Goal: Find specific page/section: Find specific page/section

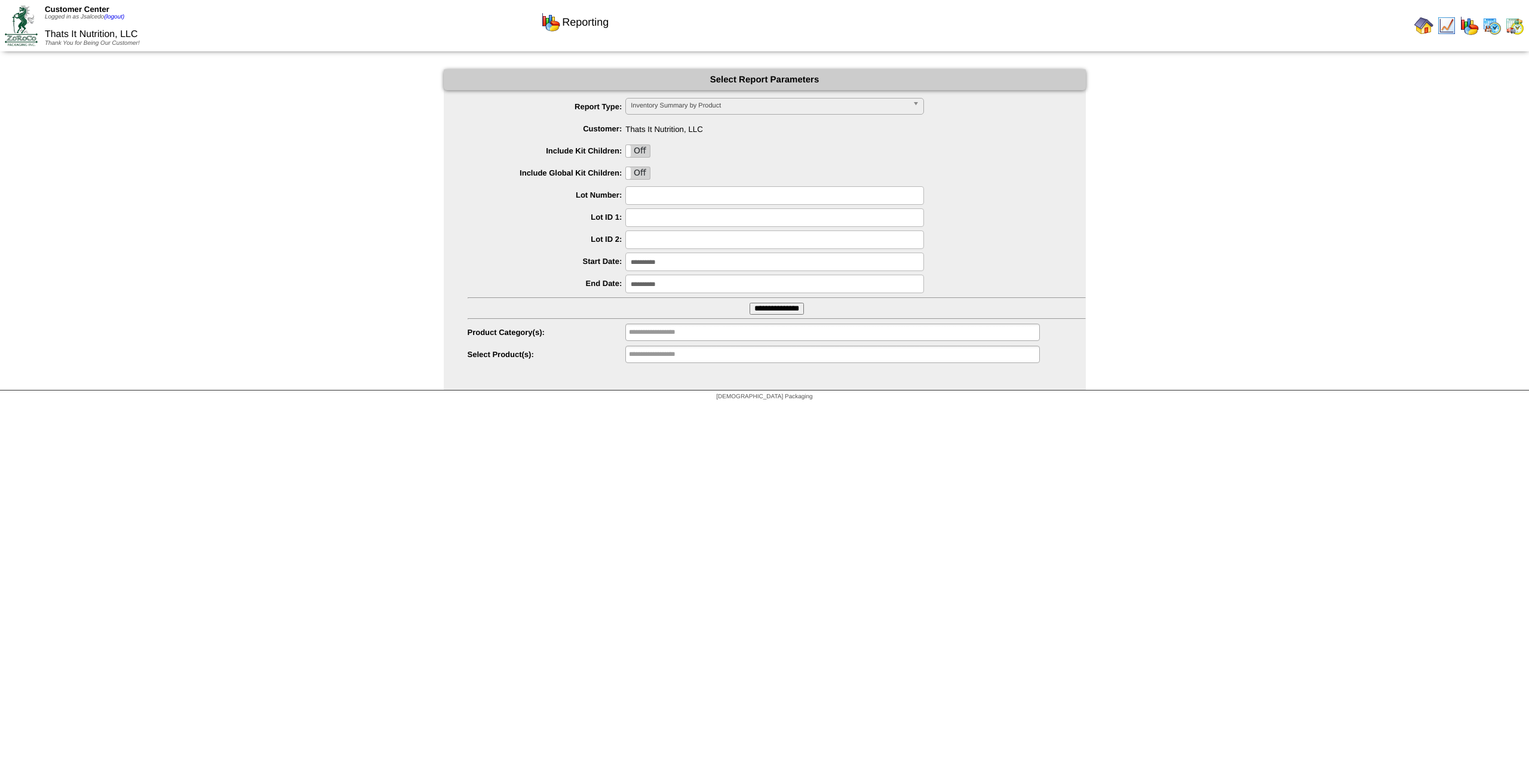
click at [28, 31] on img at bounding box center [20, 25] width 33 height 40
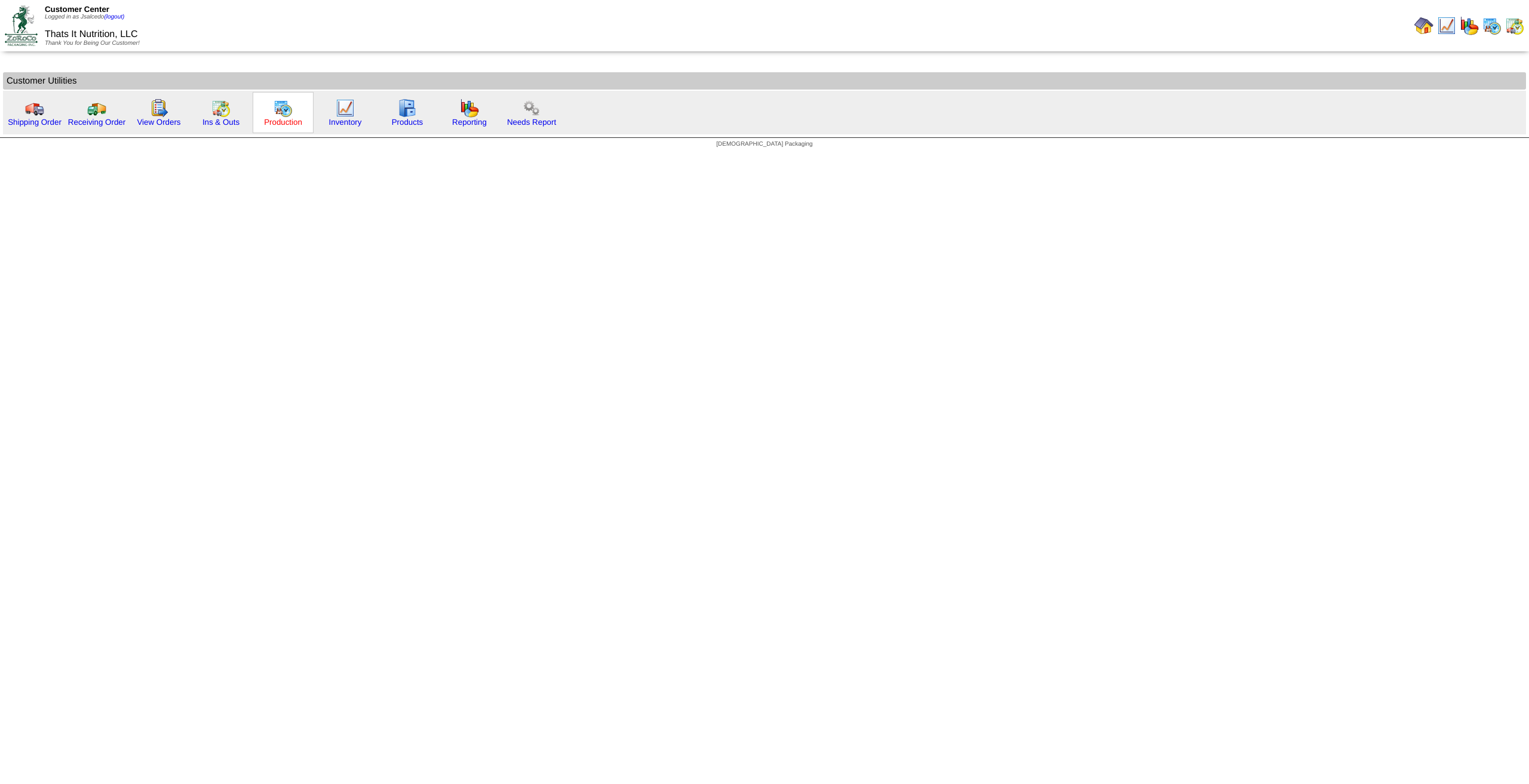
click at [286, 124] on link "Production" at bounding box center [283, 122] width 38 height 9
